Goal: Information Seeking & Learning: Learn about a topic

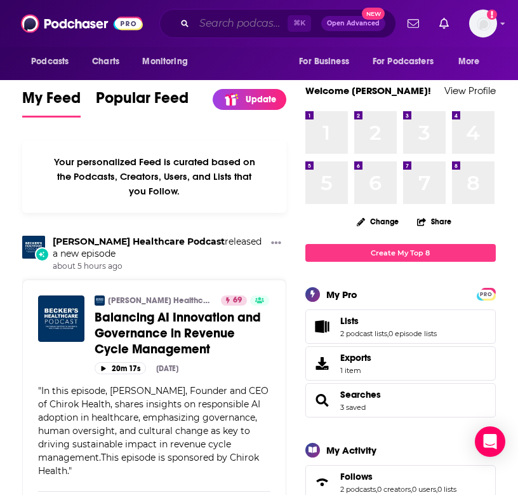
click at [206, 29] on input "Search podcasts, credits, & more..." at bounding box center [240, 23] width 93 height 20
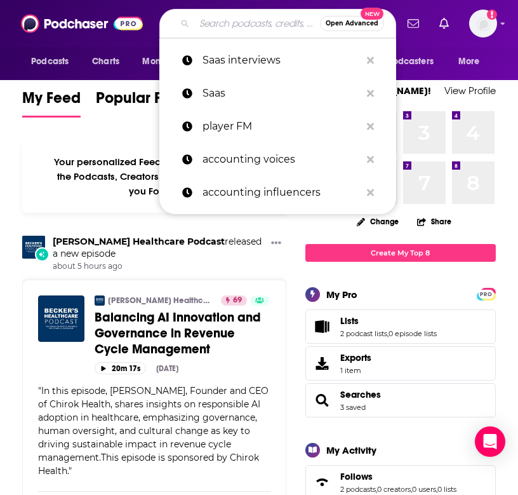
paste input "The Case for Safety Podcast"
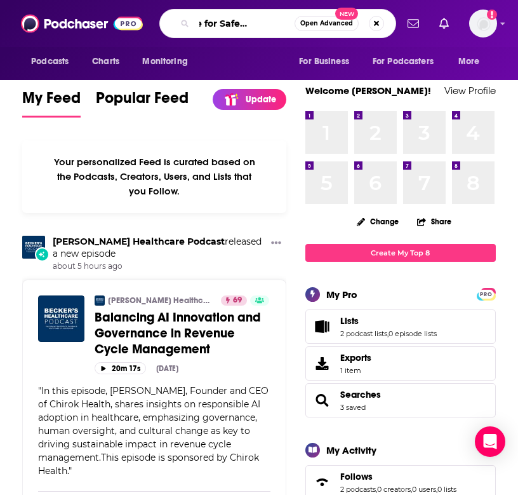
type input "The Case for Safety Podcast"
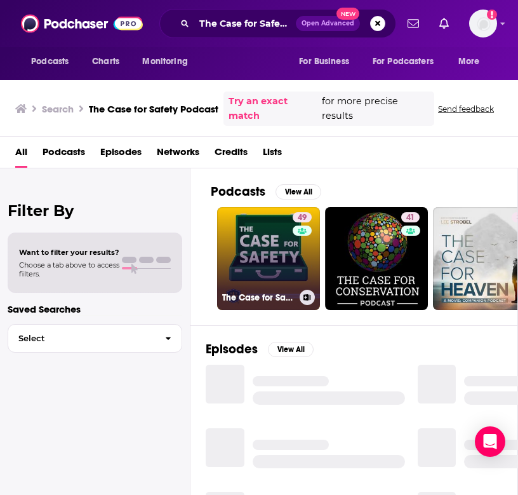
click at [240, 272] on link "49 The Case for Safety Podcast" at bounding box center [268, 258] width 103 height 103
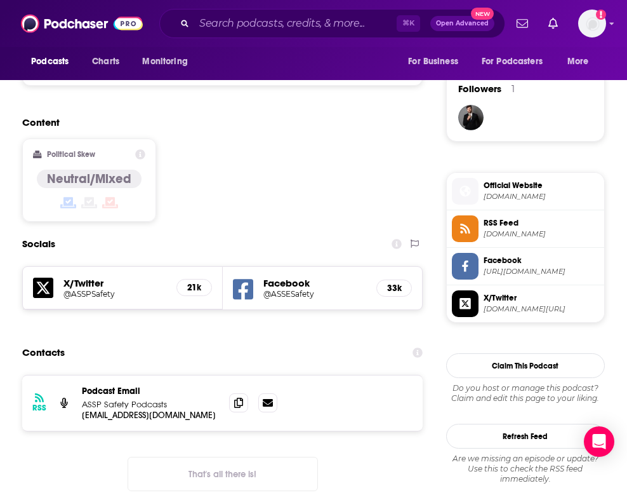
scroll to position [1010, 0]
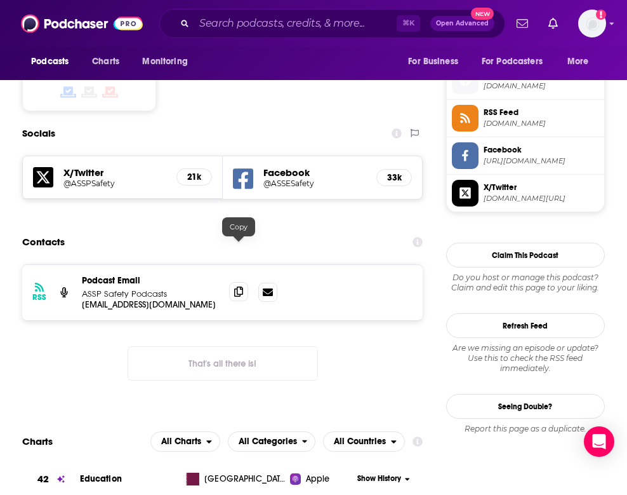
click at [244, 282] on span at bounding box center [238, 291] width 19 height 19
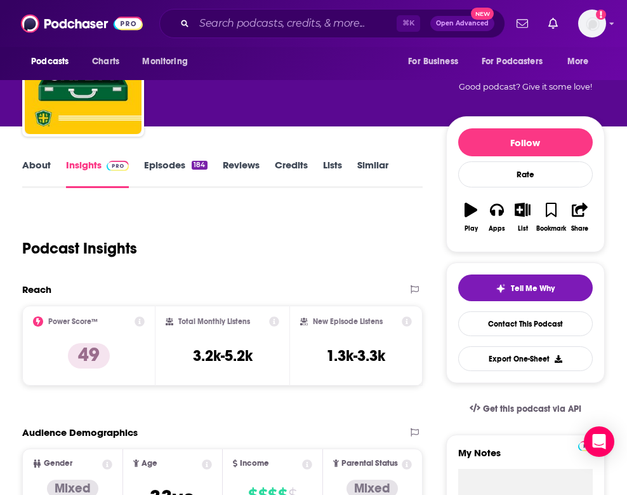
scroll to position [0, 0]
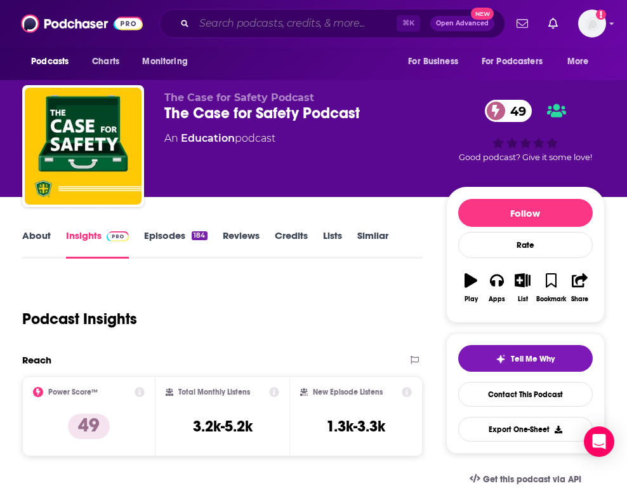
click at [324, 24] on input "Search podcasts, credits, & more..." at bounding box center [295, 23] width 203 height 20
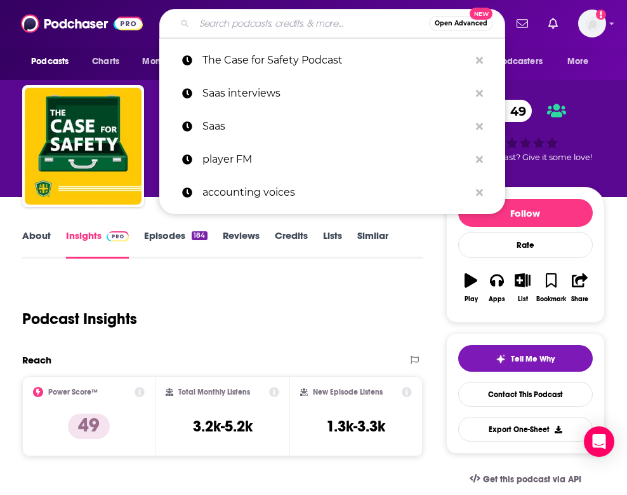
paste input "Safety Stripes"
type input "Safety Stripes"
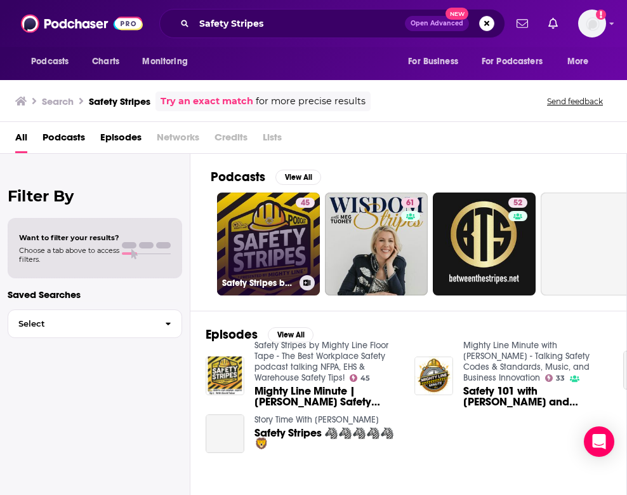
click at [270, 234] on link "45 Safety Stripes by Mighty Line Floor Tape - The Best Workplace Safety podcast…" at bounding box center [268, 243] width 103 height 103
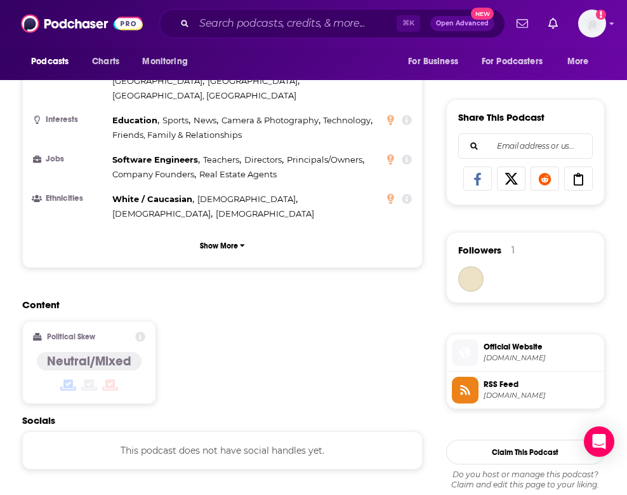
scroll to position [963, 0]
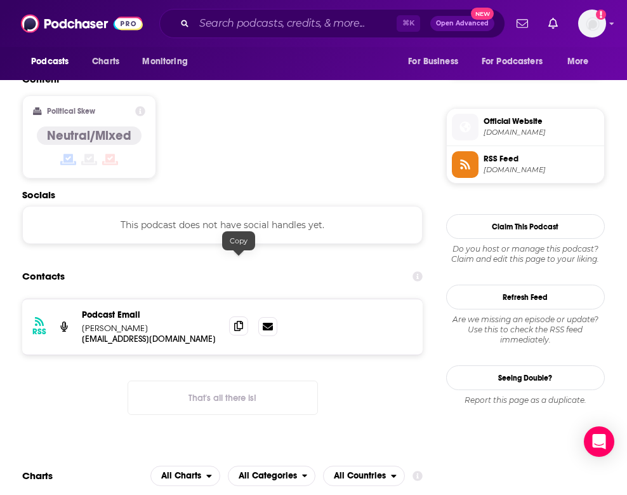
click at [236, 321] on icon at bounding box center [238, 326] width 9 height 10
click at [303, 23] on input "Search podcasts, credits, & more..." at bounding box center [295, 23] width 203 height 20
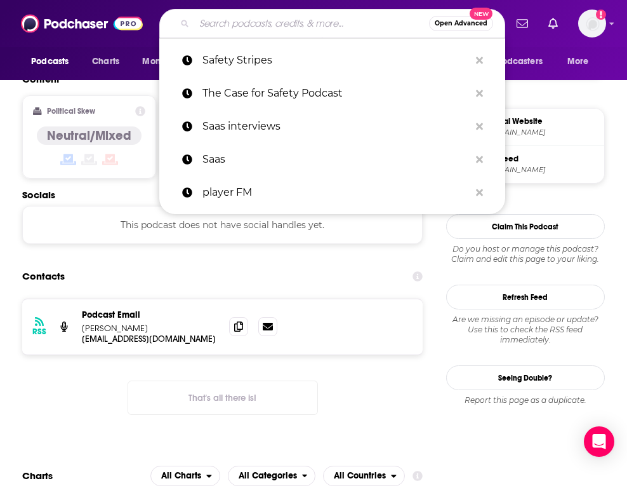
paste input "Safety Experts"
type input "Safety Experts"
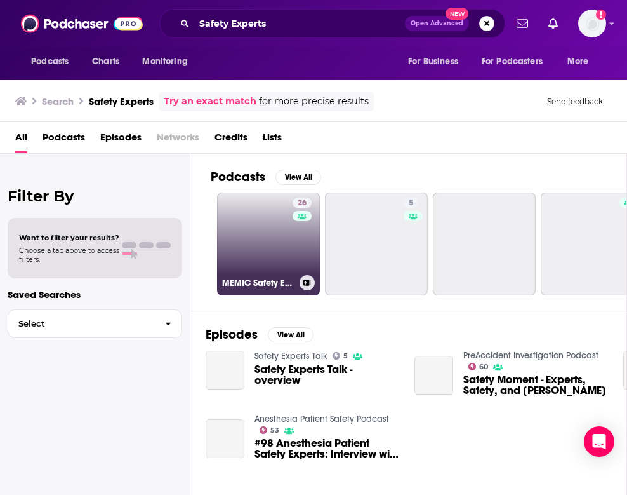
click at [279, 255] on link "26 MEMIC Safety Experts" at bounding box center [268, 243] width 103 height 103
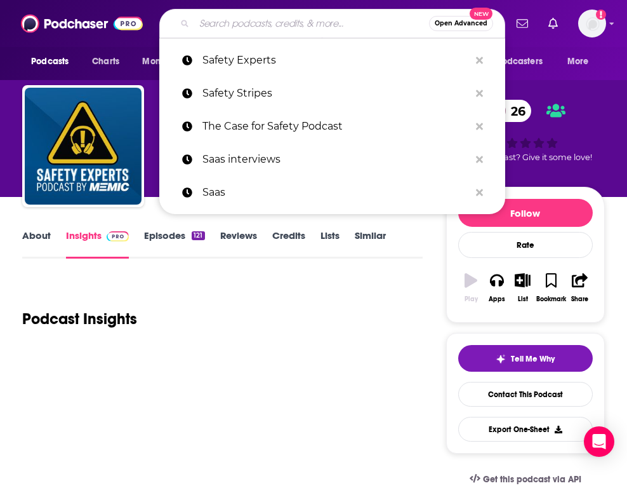
click at [274, 17] on input "Search podcasts, credits, & more..." at bounding box center [311, 23] width 235 height 20
paste input "The Safety Pro Podcast"
type input "The Safety Pro Podcast"
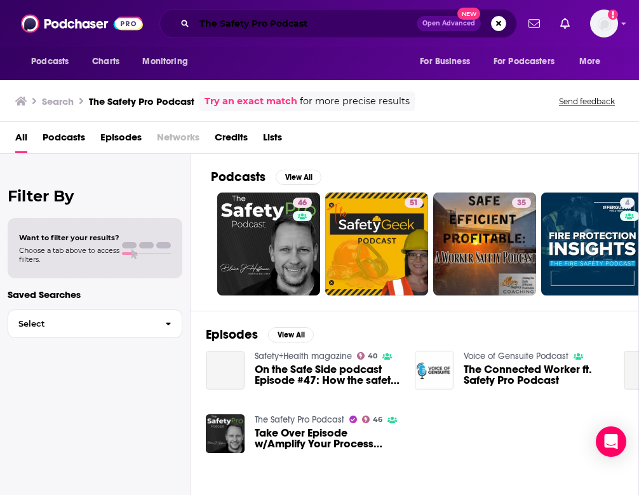
click at [283, 23] on input "The Safety Pro Podcast" at bounding box center [305, 23] width 222 height 20
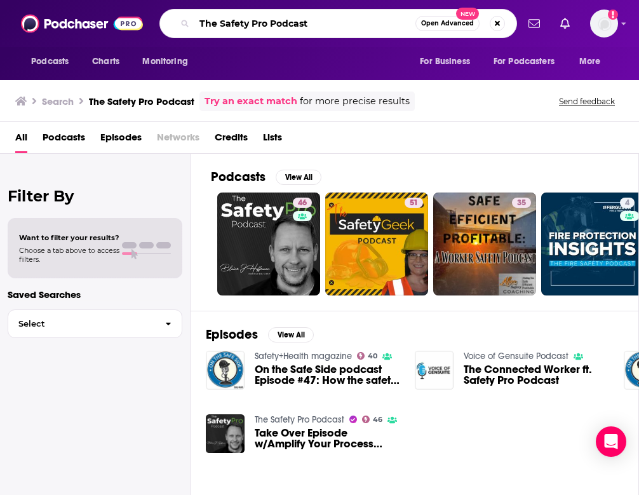
click at [283, 23] on input "The Safety Pro Podcast" at bounding box center [304, 23] width 221 height 20
paste input "Safety Experts"
type input "Safety Experts"
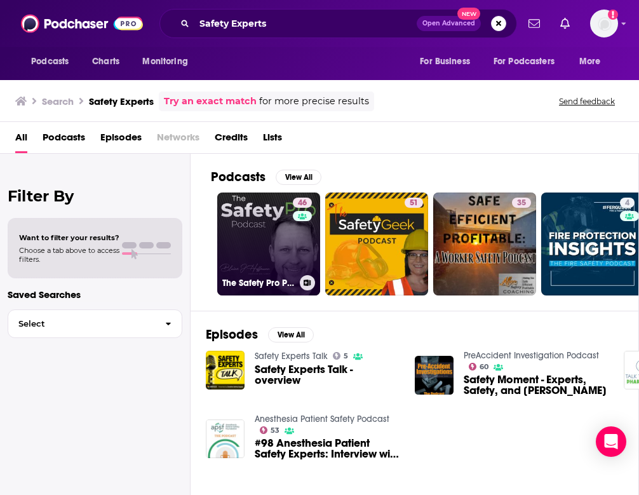
click at [268, 236] on link "46 The Safety Pro Podcast" at bounding box center [268, 243] width 103 height 103
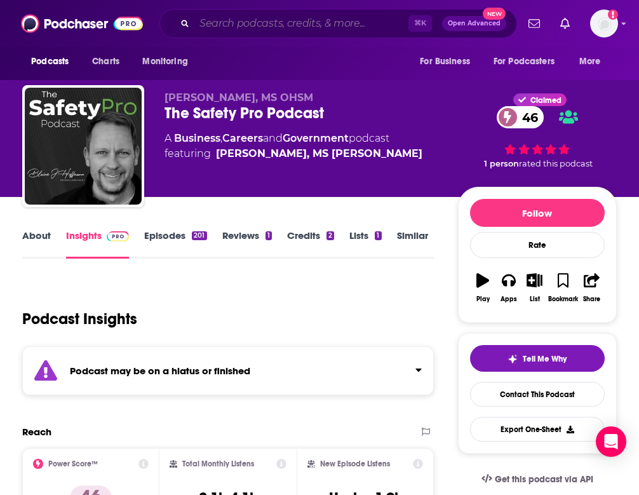
click at [282, 27] on input "Search podcasts, credits, & more..." at bounding box center [301, 23] width 214 height 20
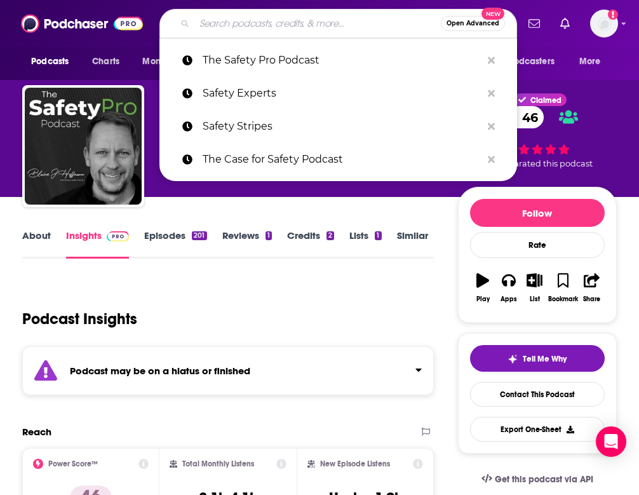
paste input "Safety Experts"
type input "Safety Experts"
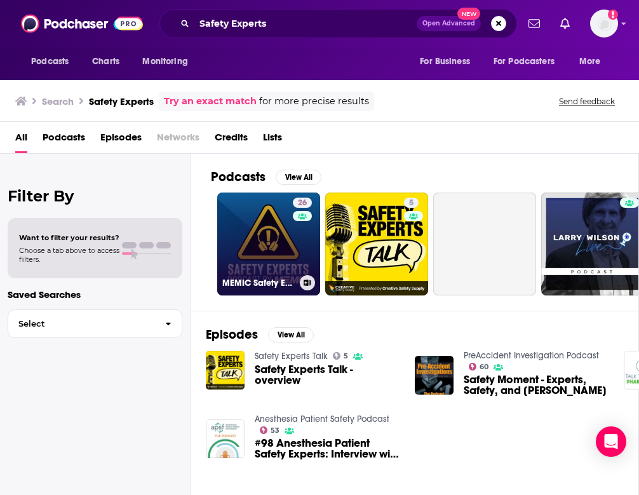
click at [257, 227] on link "26 MEMIC Safety Experts" at bounding box center [268, 243] width 103 height 103
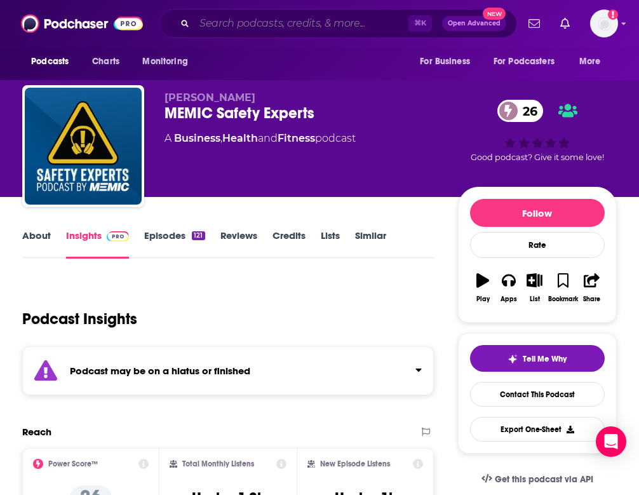
click at [271, 27] on input "Search podcasts, credits, & more..." at bounding box center [301, 23] width 214 height 20
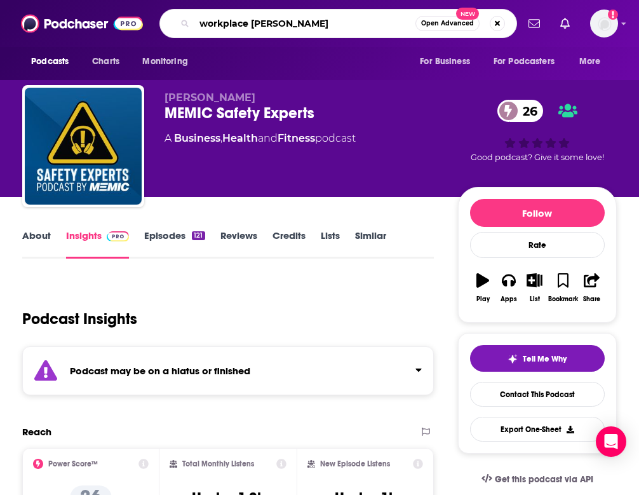
type input "workplace safety"
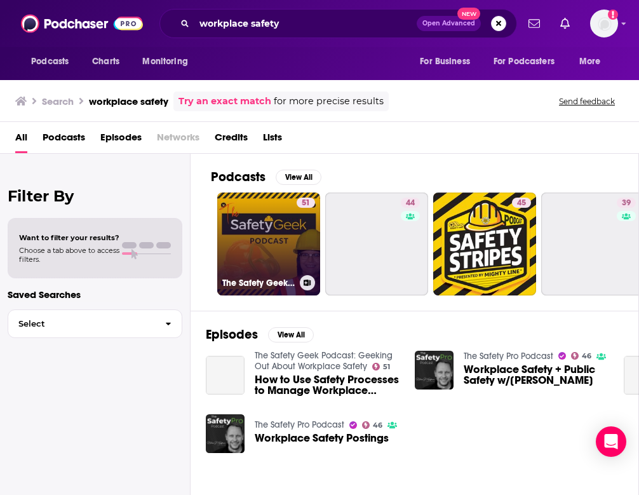
click at [283, 233] on link "51 The Safety Geek Podcast: Geeking Out About Workplace Safety" at bounding box center [268, 243] width 103 height 103
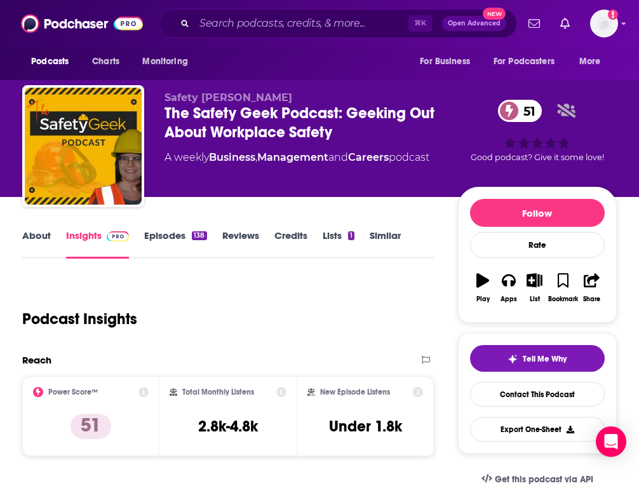
click at [214, 98] on span "Safety [PERSON_NAME]" at bounding box center [228, 97] width 128 height 12
copy span "[PERSON_NAME]"
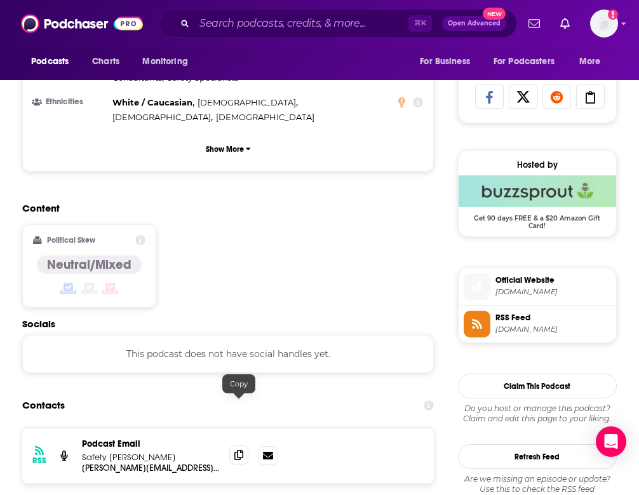
click at [239, 450] on icon at bounding box center [238, 455] width 9 height 10
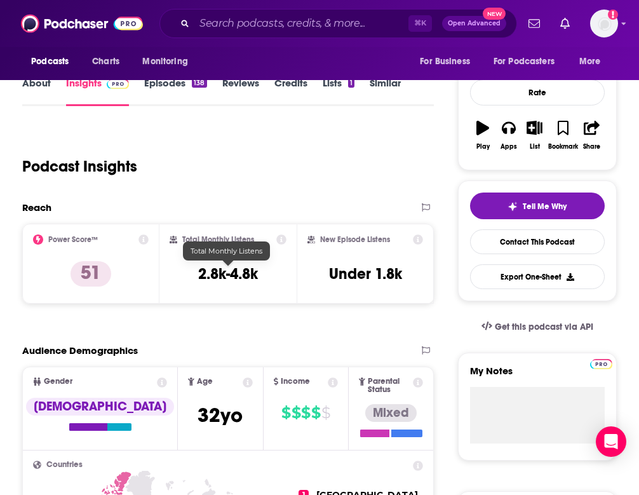
scroll to position [14, 0]
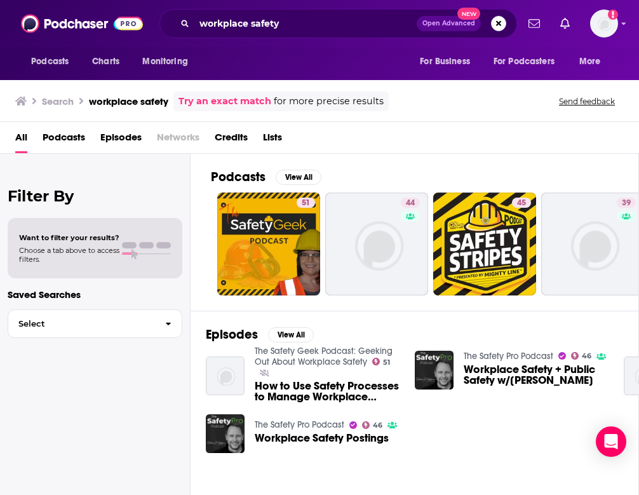
click at [430, 246] on ul "51 44 45 39" at bounding box center [646, 243] width 858 height 103
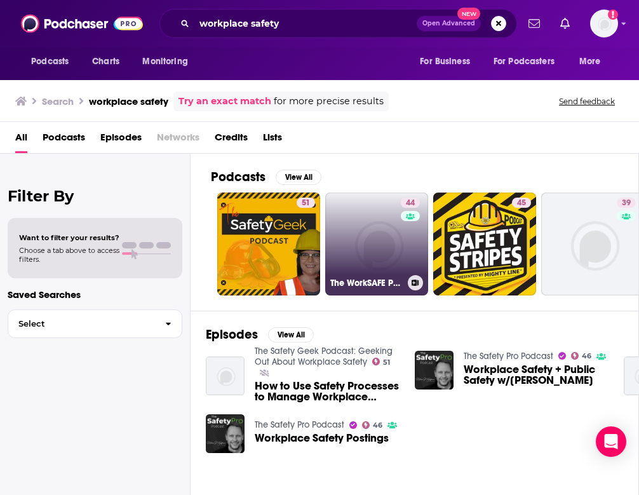
click at [399, 246] on link "44 The WorkSAFE Podcast | Workplace Safety Strategies" at bounding box center [376, 243] width 103 height 103
click at [369, 260] on link "44 The WorkSAFE Podcast | Workplace Safety Strategies" at bounding box center [376, 243] width 103 height 103
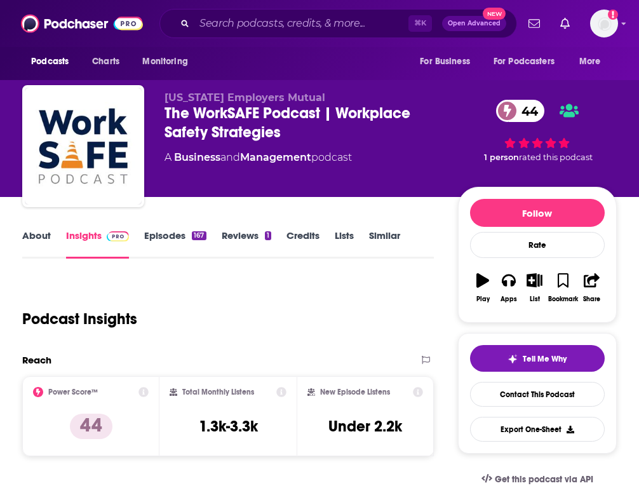
click at [155, 114] on div "Missouri Employers Mutual The WorkSAFE Podcast | Workplace Safety Strategies 44…" at bounding box center [319, 148] width 594 height 127
click at [187, 113] on div "The WorkSAFE Podcast | Workplace Safety Strategies 44" at bounding box center [310, 122] width 293 height 38
drag, startPoint x: 187, startPoint y: 113, endPoint x: 284, endPoint y: 117, distance: 97.9
click at [284, 117] on div "The WorkSAFE Podcast | Workplace Safety Strategies 44" at bounding box center [310, 122] width 293 height 38
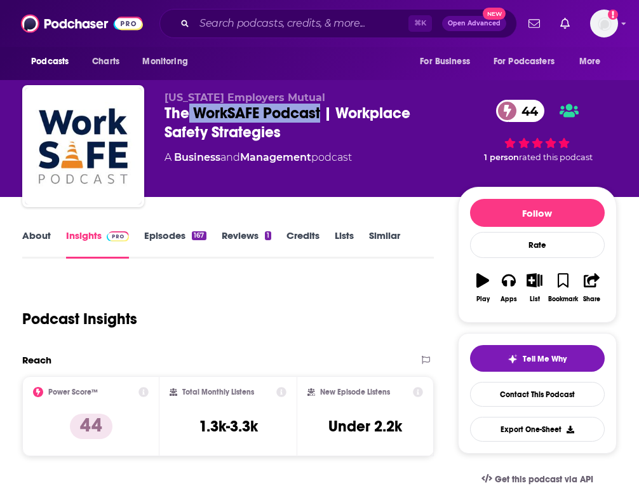
click at [284, 117] on div "The WorkSAFE Podcast | Workplace Safety Strategies 44" at bounding box center [310, 122] width 293 height 38
drag, startPoint x: 284, startPoint y: 117, endPoint x: 159, endPoint y: 117, distance: 125.7
click at [159, 117] on div "Missouri Employers Mutual The WorkSAFE Podcast | Workplace Safety Strategies 44…" at bounding box center [319, 148] width 594 height 127
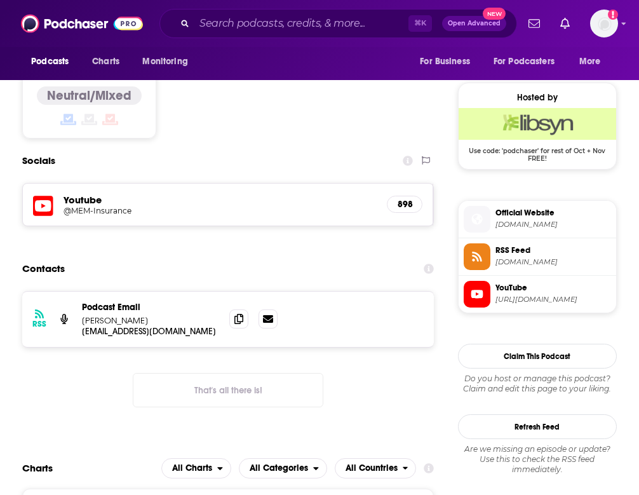
scroll to position [926, 0]
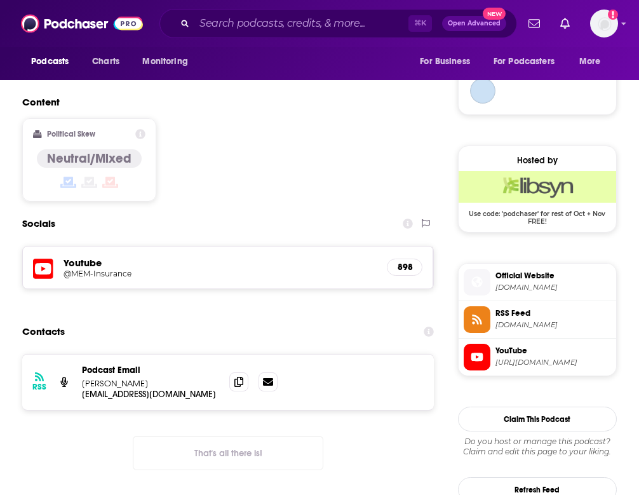
click at [86, 378] on p "Alan Combs" at bounding box center [150, 383] width 137 height 11
click at [248, 371] on span at bounding box center [238, 380] width 19 height 19
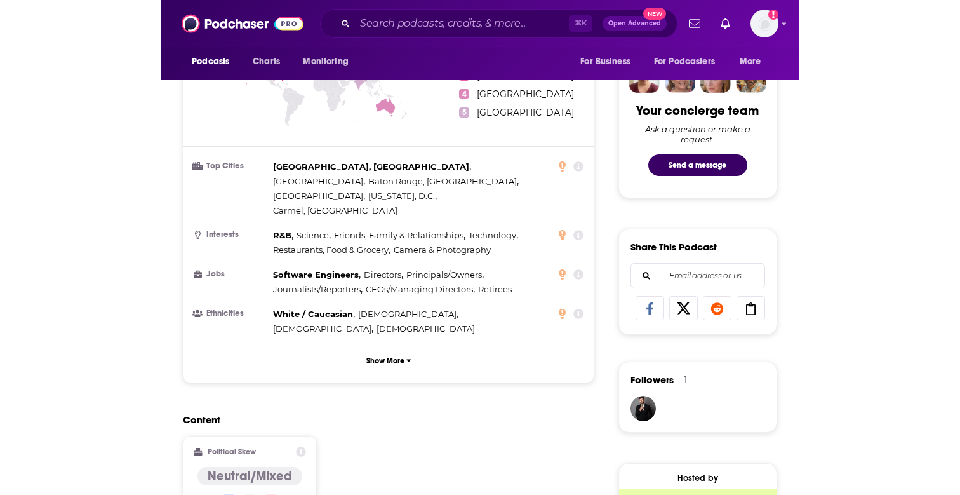
scroll to position [484, 0]
